Goal: Check status: Check status

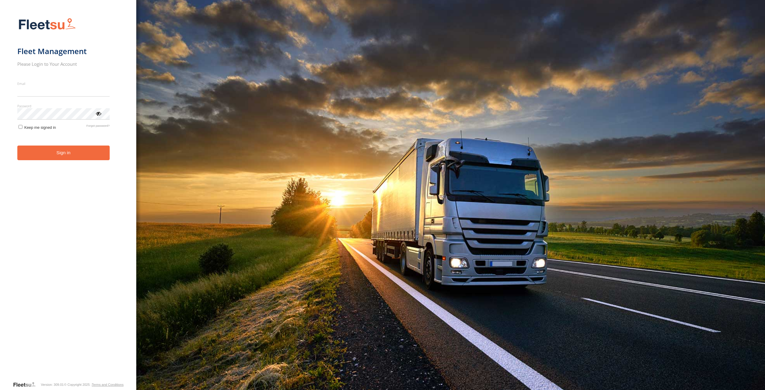
type input "**********"
click at [90, 163] on form "**********" at bounding box center [68, 197] width 102 height 367
click at [69, 158] on button "Sign in" at bounding box center [63, 153] width 92 height 15
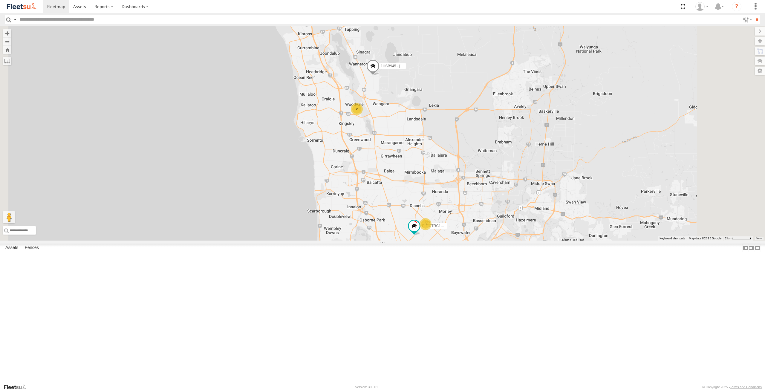
click at [0, 0] on div "ELECTRC12 - [PERSON_NAME] All Assets" at bounding box center [0, 0] width 0 height 0
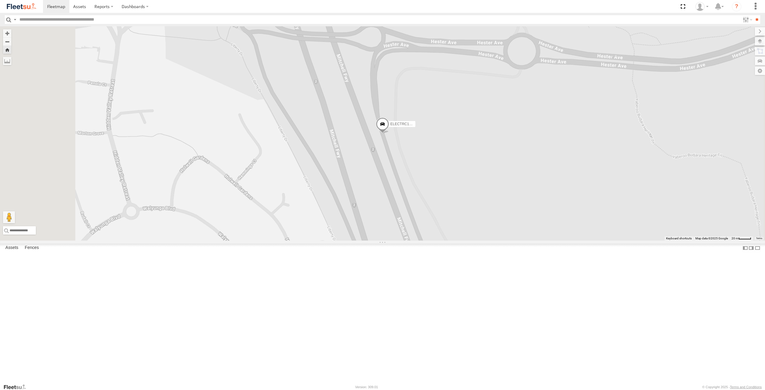
click at [389, 134] on span at bounding box center [382, 125] width 13 height 16
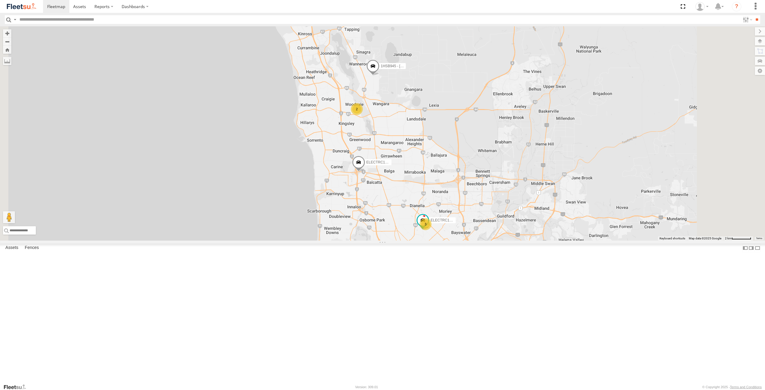
click at [0, 0] on div "All Assets" at bounding box center [0, 0] width 0 height 0
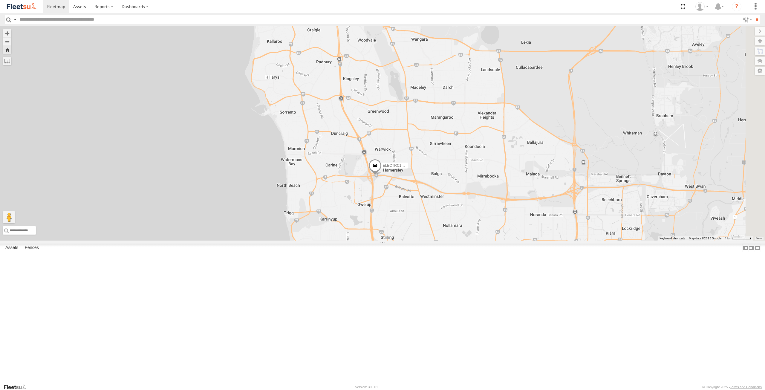
drag, startPoint x: 505, startPoint y: 285, endPoint x: 484, endPoint y: 276, distance: 22.6
click at [484, 241] on div "ELECTRC12 - [PERSON_NAME]" at bounding box center [382, 133] width 765 height 214
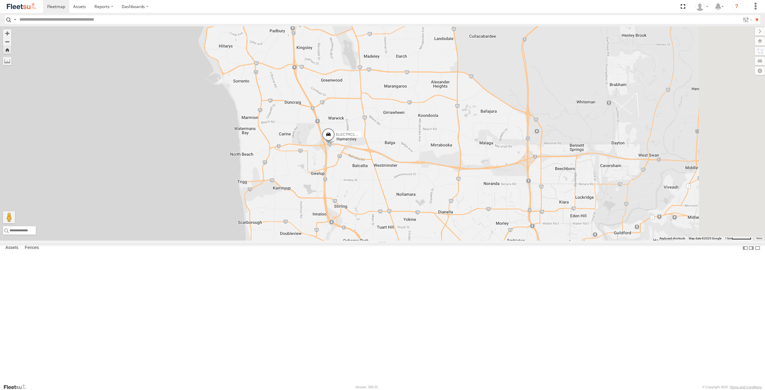
drag, startPoint x: 527, startPoint y: 299, endPoint x: 476, endPoint y: 265, distance: 60.8
click at [476, 241] on div "ELECTRC12 - [PERSON_NAME]" at bounding box center [382, 133] width 765 height 214
click at [0, 0] on div "All Assets" at bounding box center [0, 0] width 0 height 0
